Goal: Check status: Check status

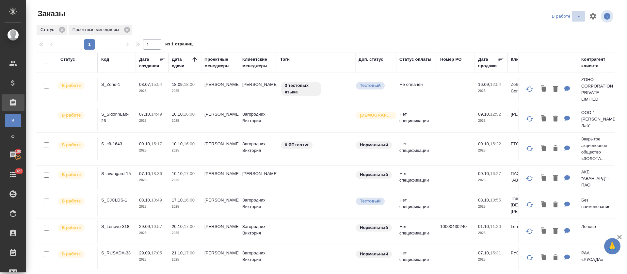
click at [575, 18] on icon "split button" at bounding box center [579, 16] width 8 height 8
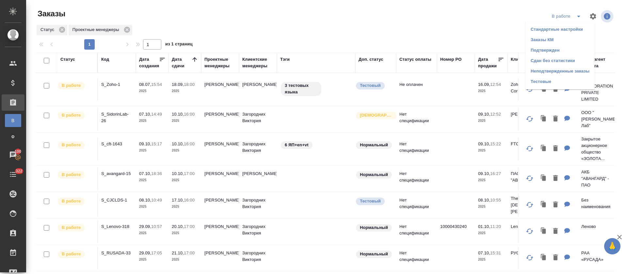
click at [562, 45] on li "Подтвержден" at bounding box center [560, 50] width 69 height 10
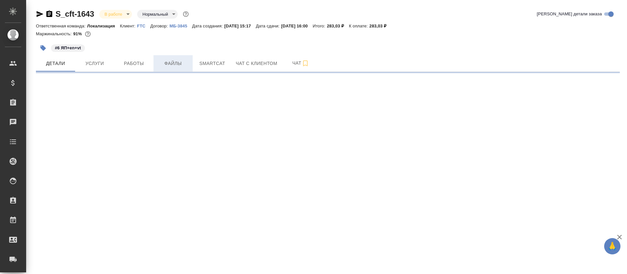
select select "RU"
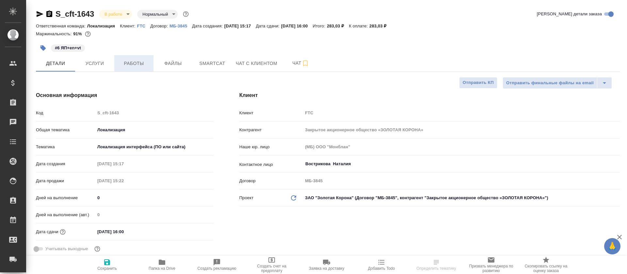
type textarea "x"
type input "Третьякова Ольга"
type input "Сеитов Павел"
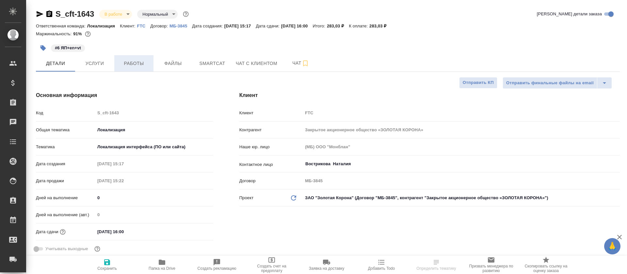
click at [137, 56] on button "Работы" at bounding box center [133, 63] width 39 height 16
type textarea "x"
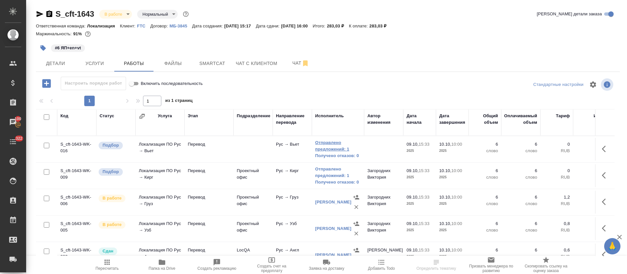
click at [327, 150] on link "Отправлено предложений: 1" at bounding box center [338, 146] width 46 height 13
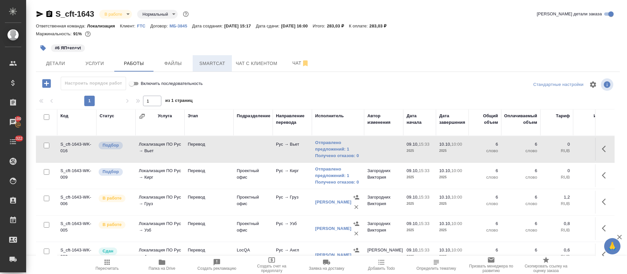
click at [226, 70] on button "Smartcat" at bounding box center [212, 63] width 39 height 16
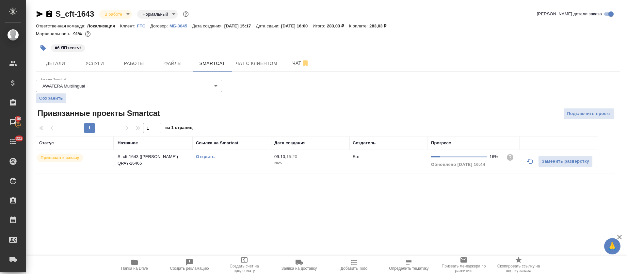
click at [521, 163] on td "Заменить разверстку" at bounding box center [559, 161] width 78 height 23
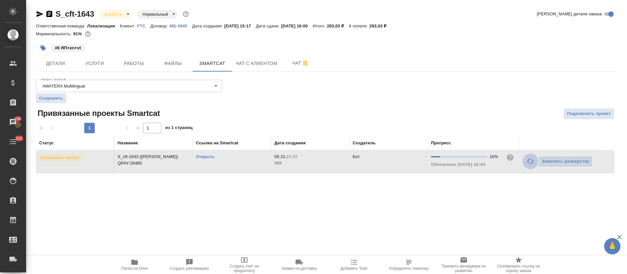
click at [530, 162] on icon "button" at bounding box center [531, 162] width 8 height 8
click at [206, 157] on link "Открыть" at bounding box center [205, 156] width 19 height 5
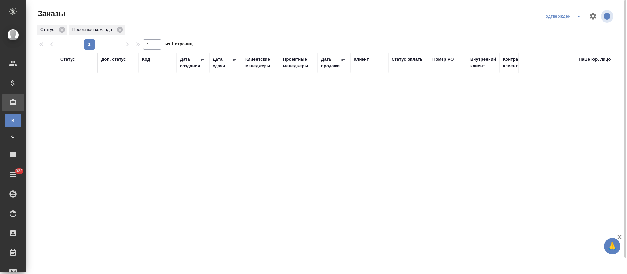
click at [575, 20] on icon "split button" at bounding box center [579, 16] width 8 height 8
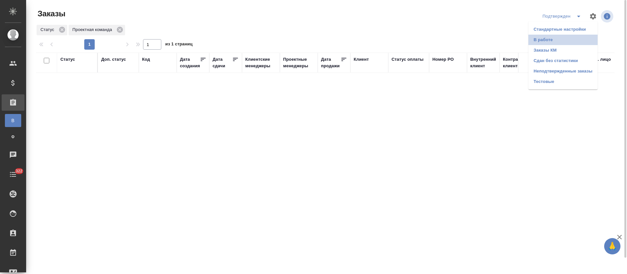
click at [569, 41] on li "В работе" at bounding box center [563, 40] width 69 height 10
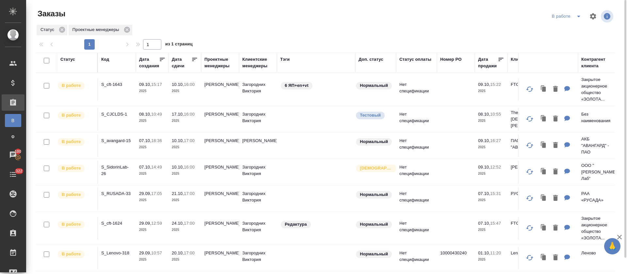
click at [582, 15] on icon "split button" at bounding box center [579, 16] width 8 height 8
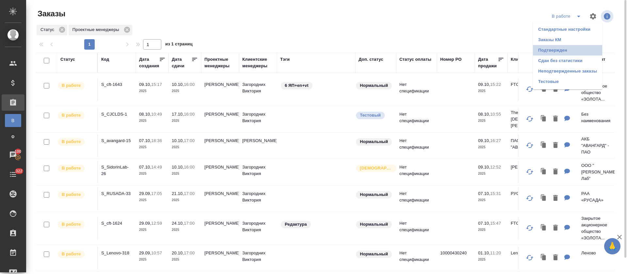
click at [559, 53] on li "Подтвержден" at bounding box center [567, 50] width 69 height 10
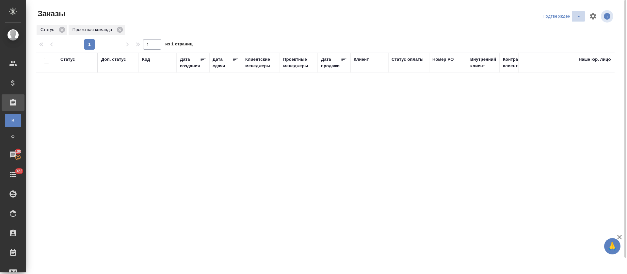
click at [577, 16] on icon "split button" at bounding box center [579, 16] width 8 height 8
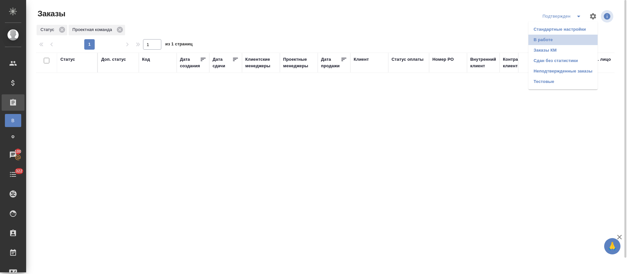
click at [560, 40] on li "В работе" at bounding box center [563, 40] width 69 height 10
